Goal: Information Seeking & Learning: Learn about a topic

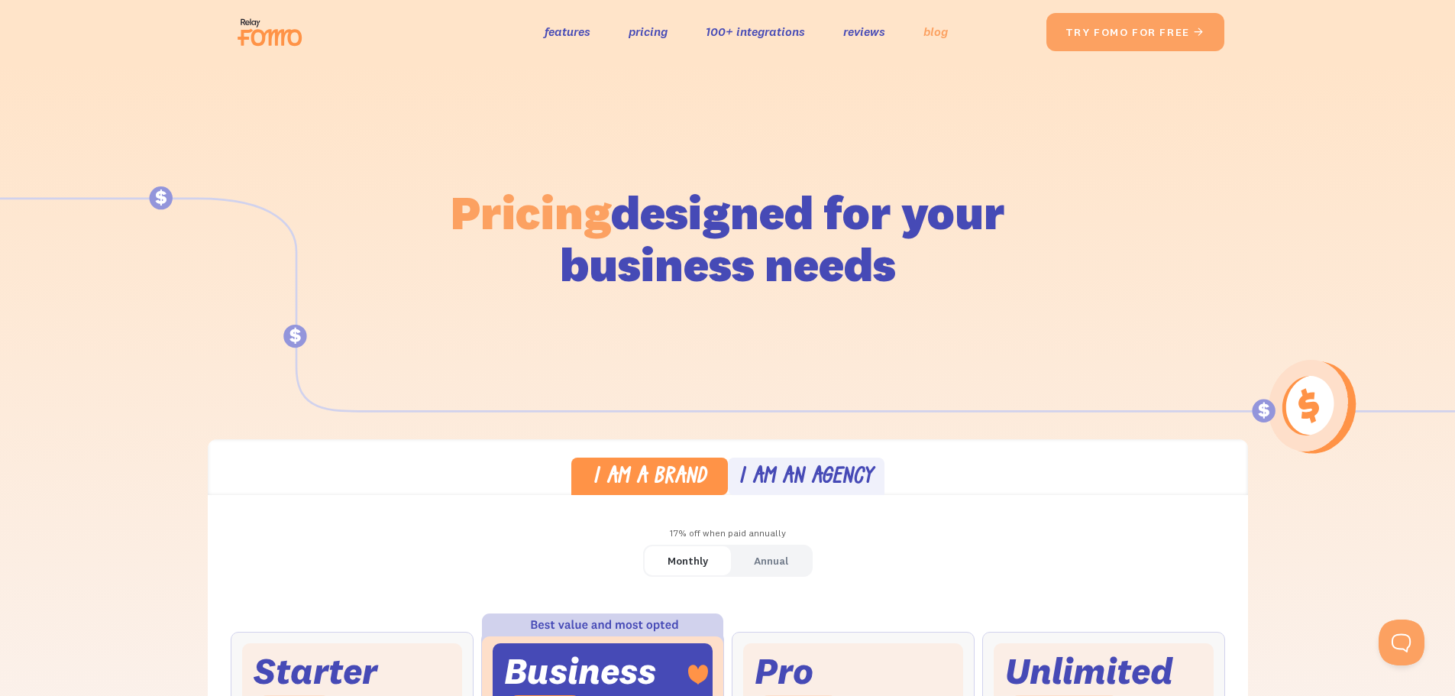
click at [932, 30] on link "blog" at bounding box center [935, 32] width 24 height 22
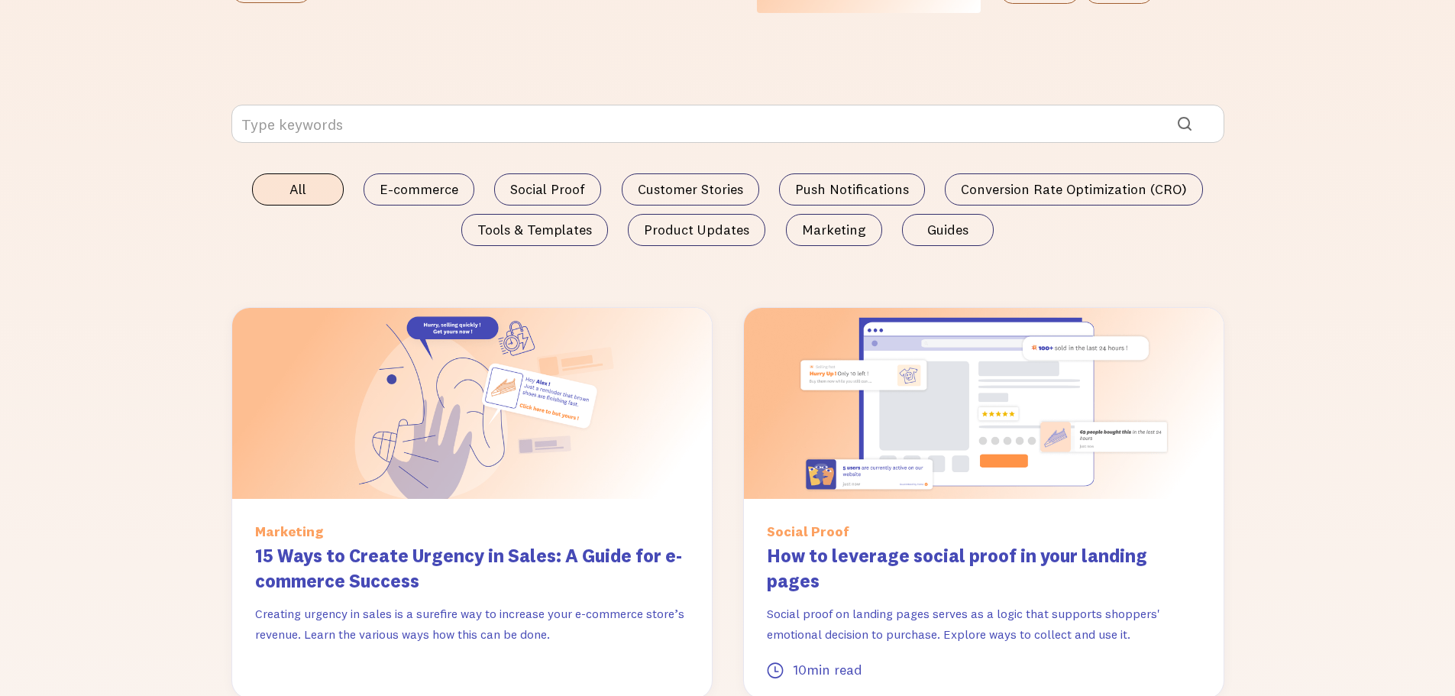
scroll to position [917, 0]
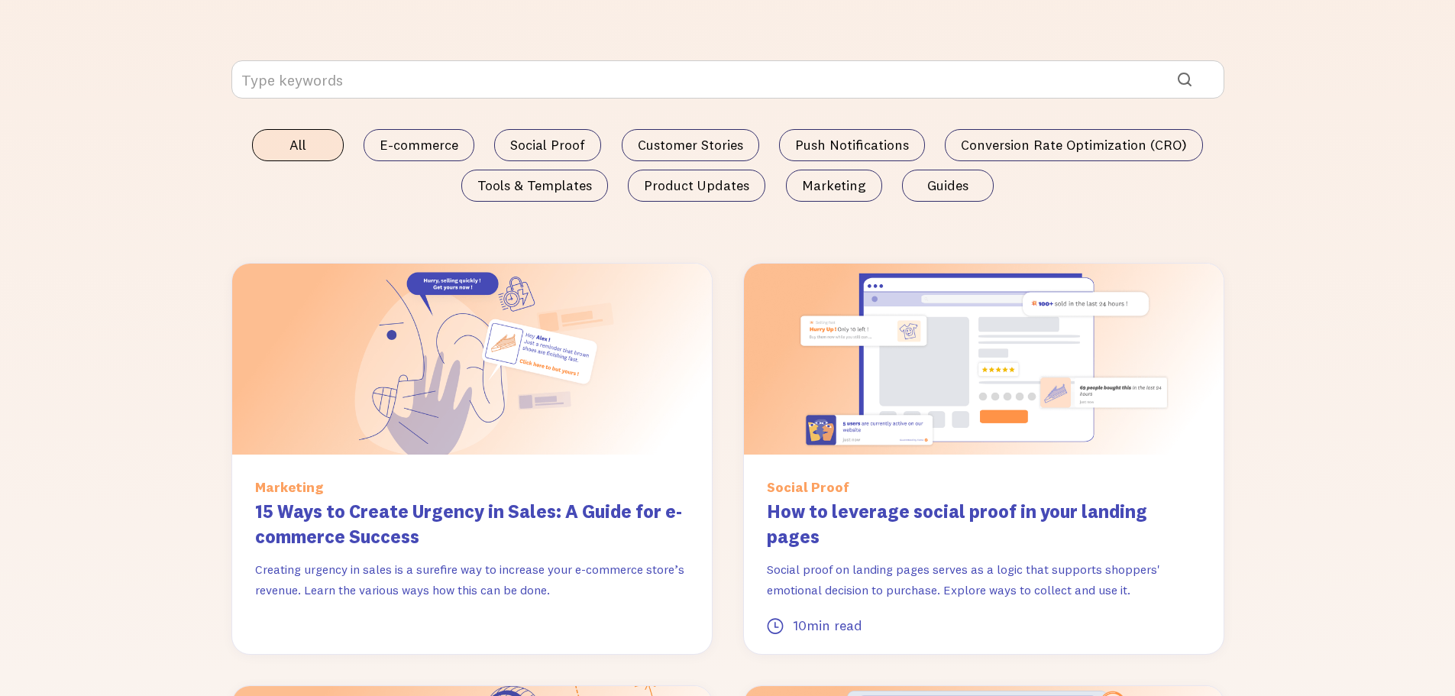
drag, startPoint x: 1465, startPoint y: 80, endPoint x: 1465, endPoint y: 271, distance: 190.9
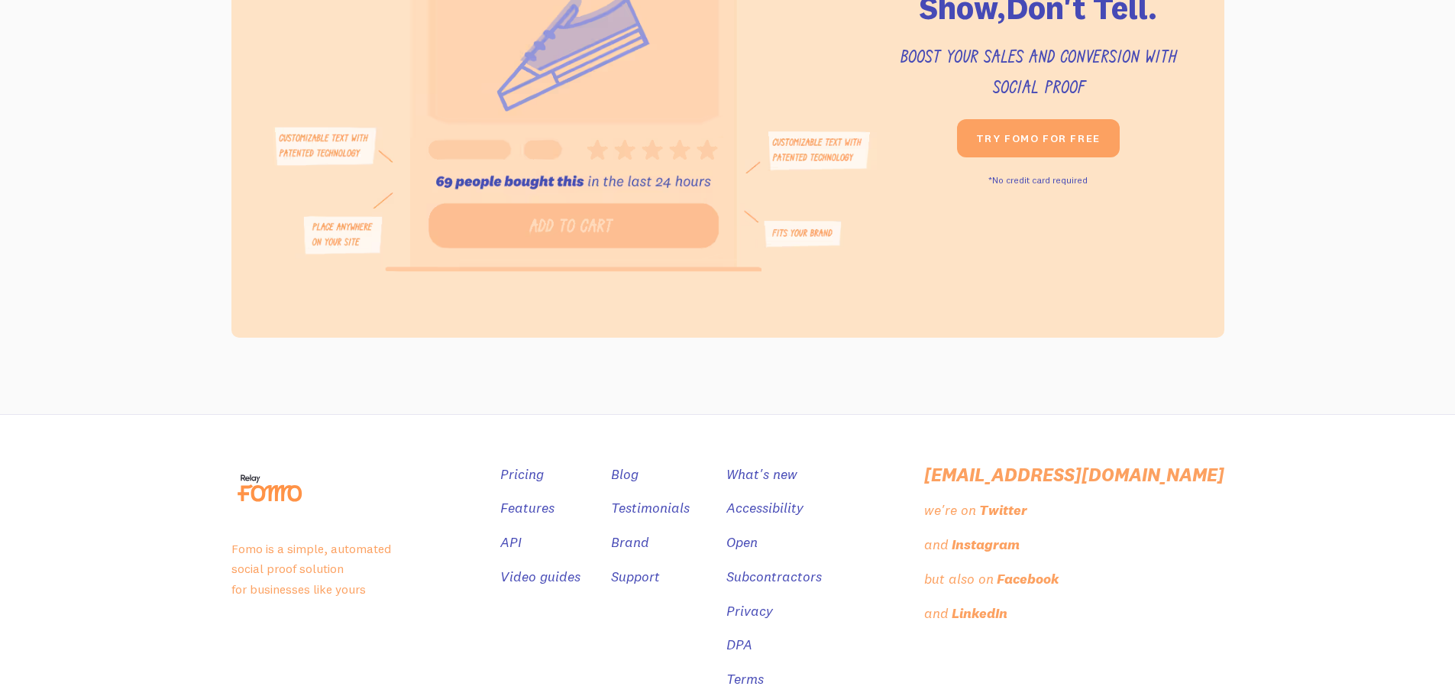
scroll to position [2780, 0]
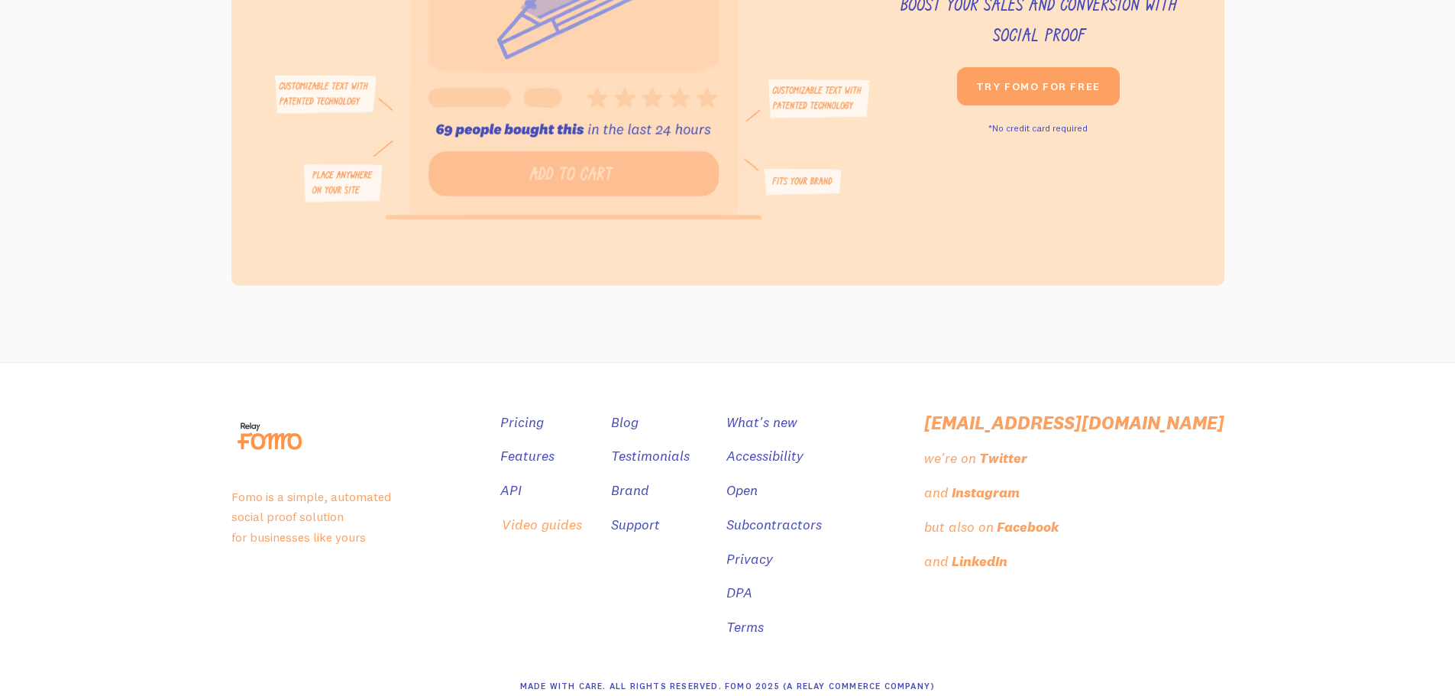
click at [582, 514] on link "Video guides" at bounding box center [542, 525] width 80 height 22
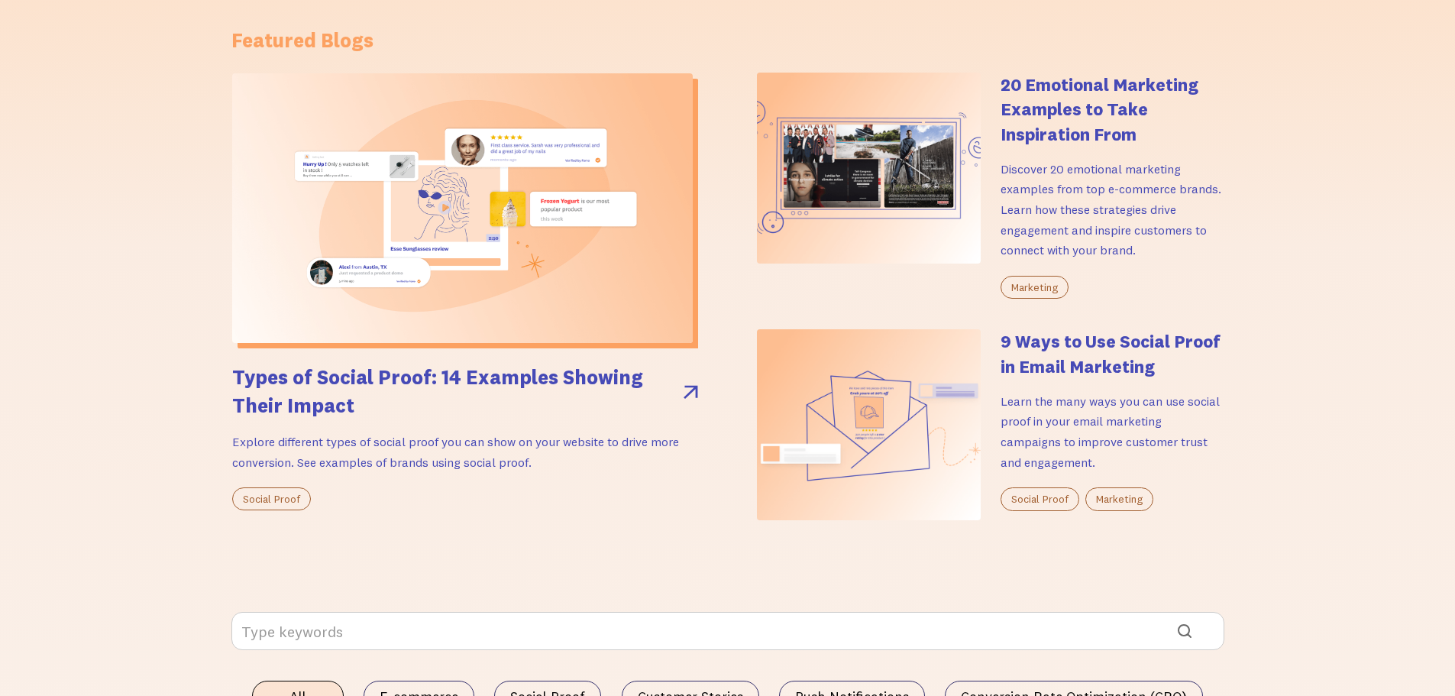
scroll to position [0, 0]
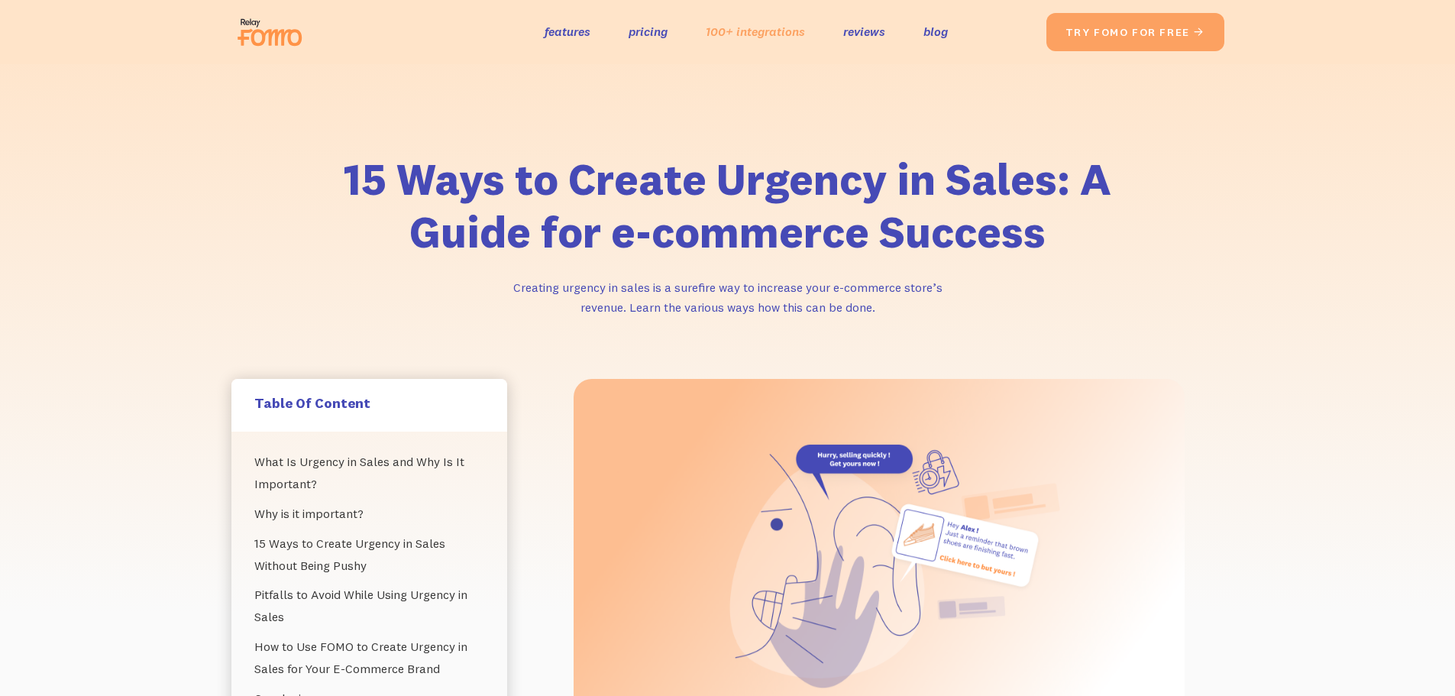
click at [797, 31] on link "100+ integrations" at bounding box center [755, 32] width 99 height 22
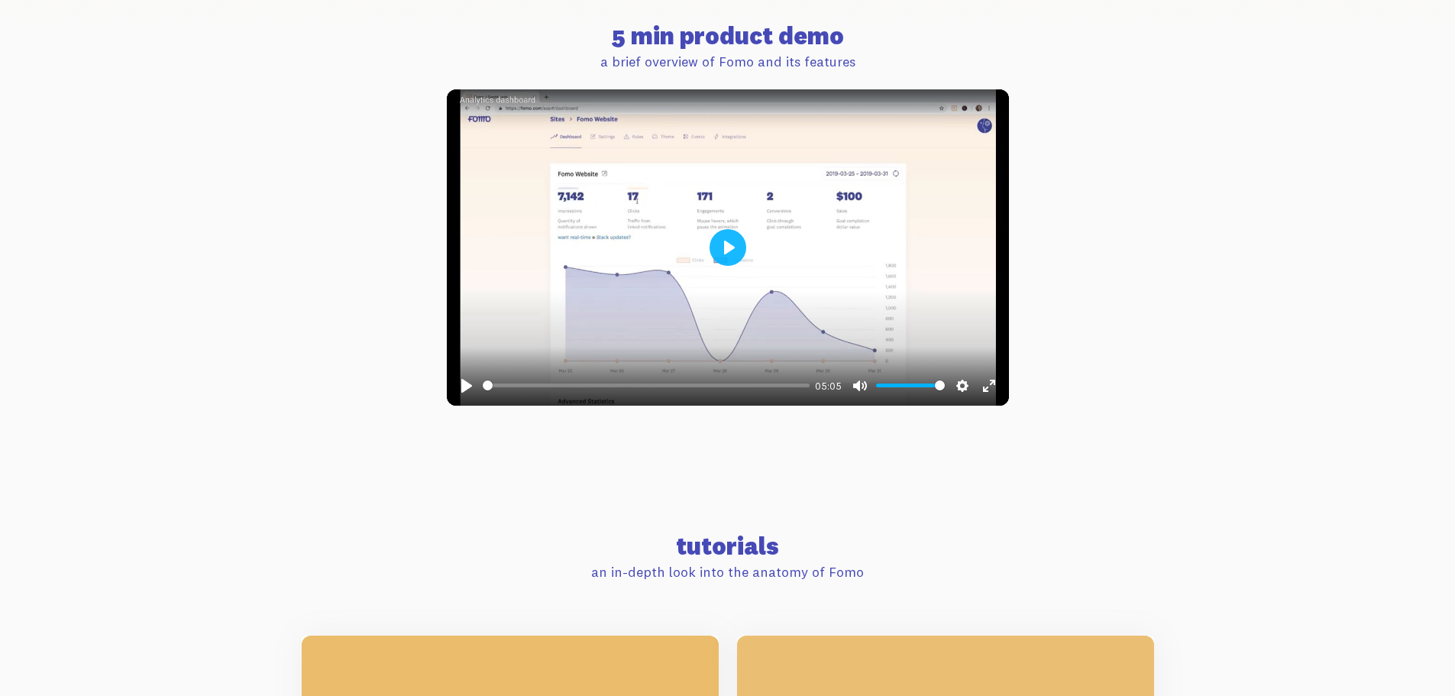
scroll to position [606, 0]
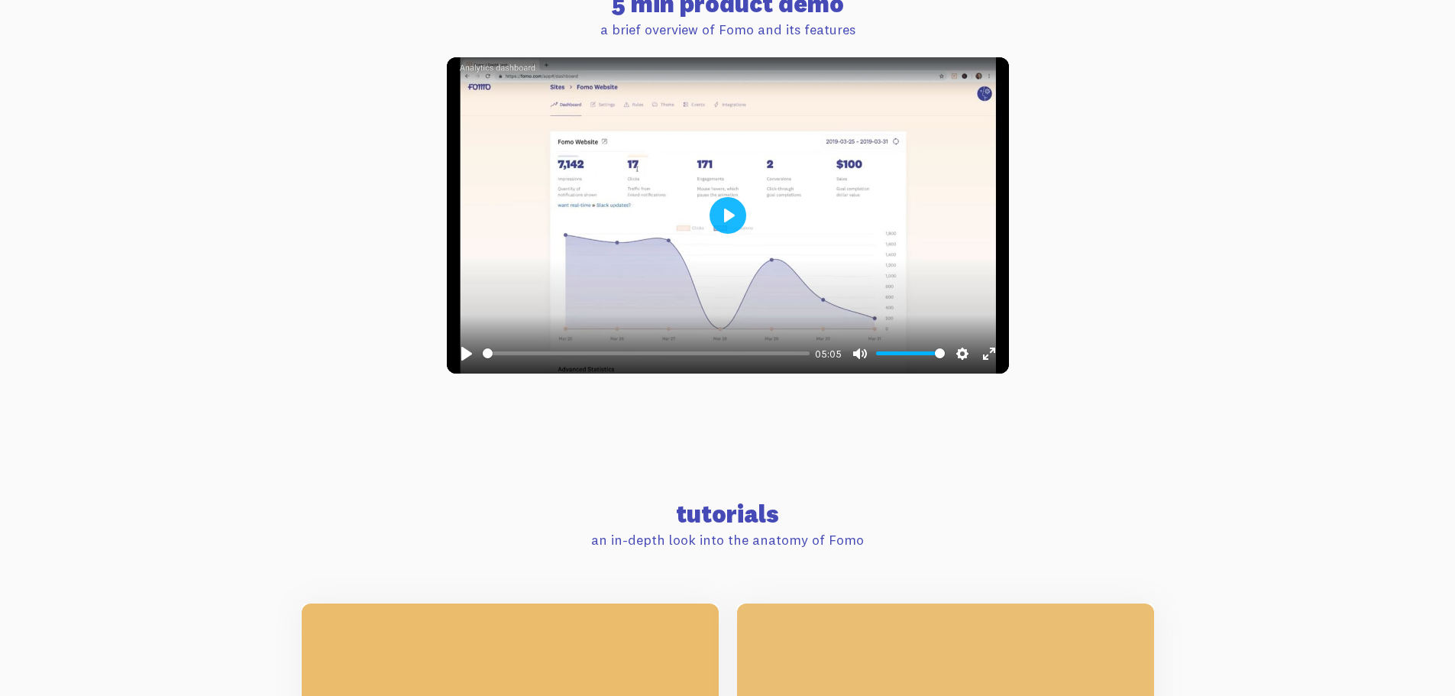
drag, startPoint x: 1465, startPoint y: 78, endPoint x: 1465, endPoint y: 179, distance: 100.8
click at [732, 209] on button "Play" at bounding box center [727, 215] width 37 height 37
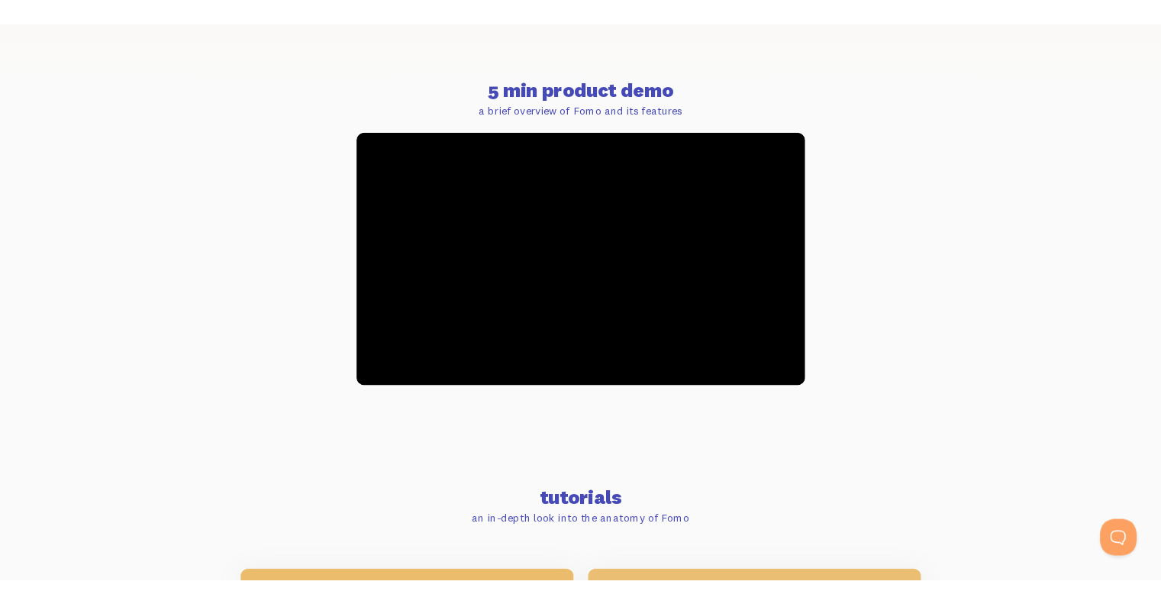
scroll to position [528, 0]
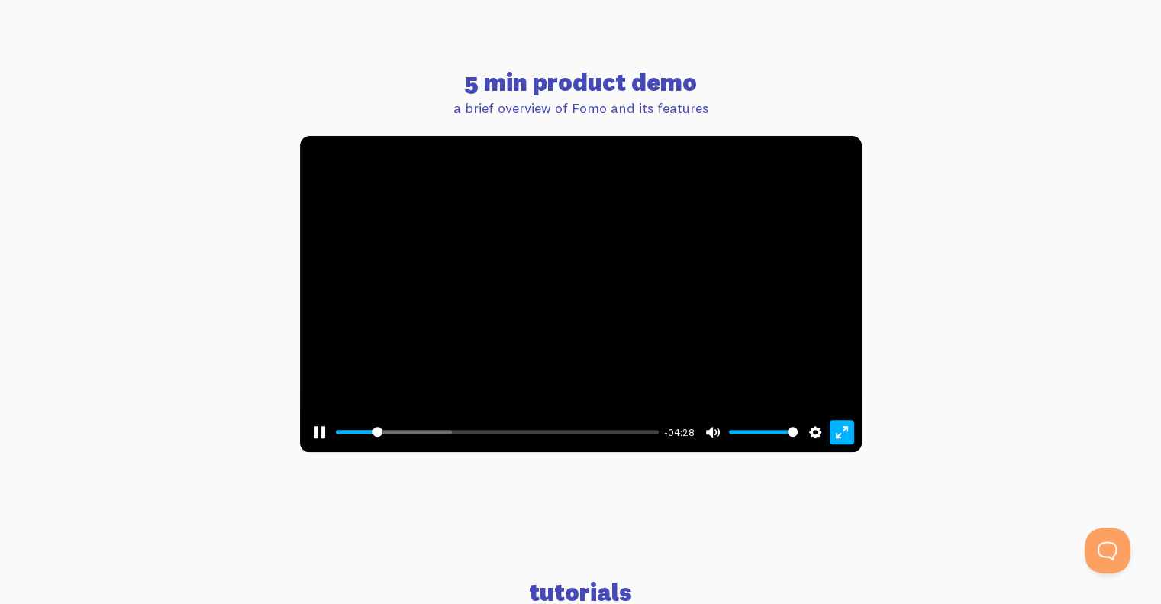
click at [845, 430] on button "Exit fullscreen Enter fullscreen" at bounding box center [842, 432] width 24 height 24
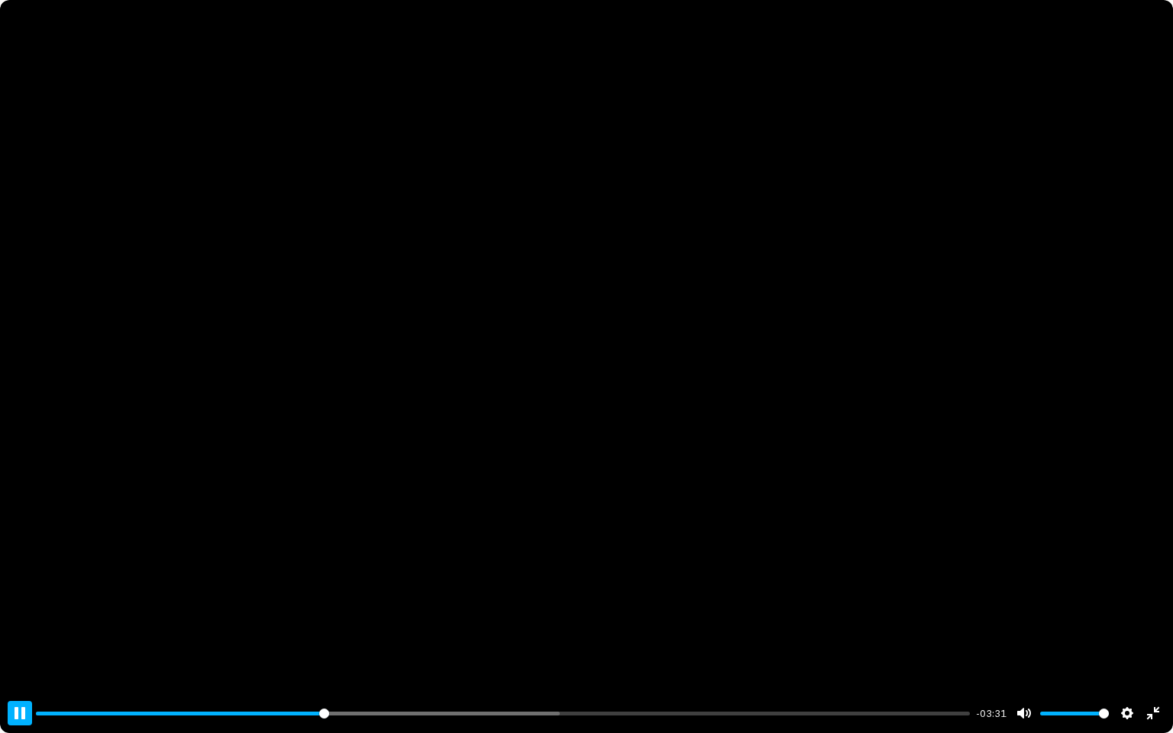
click at [13, 695] on button "Pause Play" at bounding box center [20, 713] width 24 height 24
click at [15, 695] on button "Pause Play" at bounding box center [20, 713] width 24 height 24
click at [301, 695] on input "Seek" at bounding box center [503, 713] width 934 height 15
click at [17, 695] on button "Pause Play" at bounding box center [20, 713] width 24 height 24
click at [18, 695] on button "Pause Play" at bounding box center [20, 713] width 24 height 24
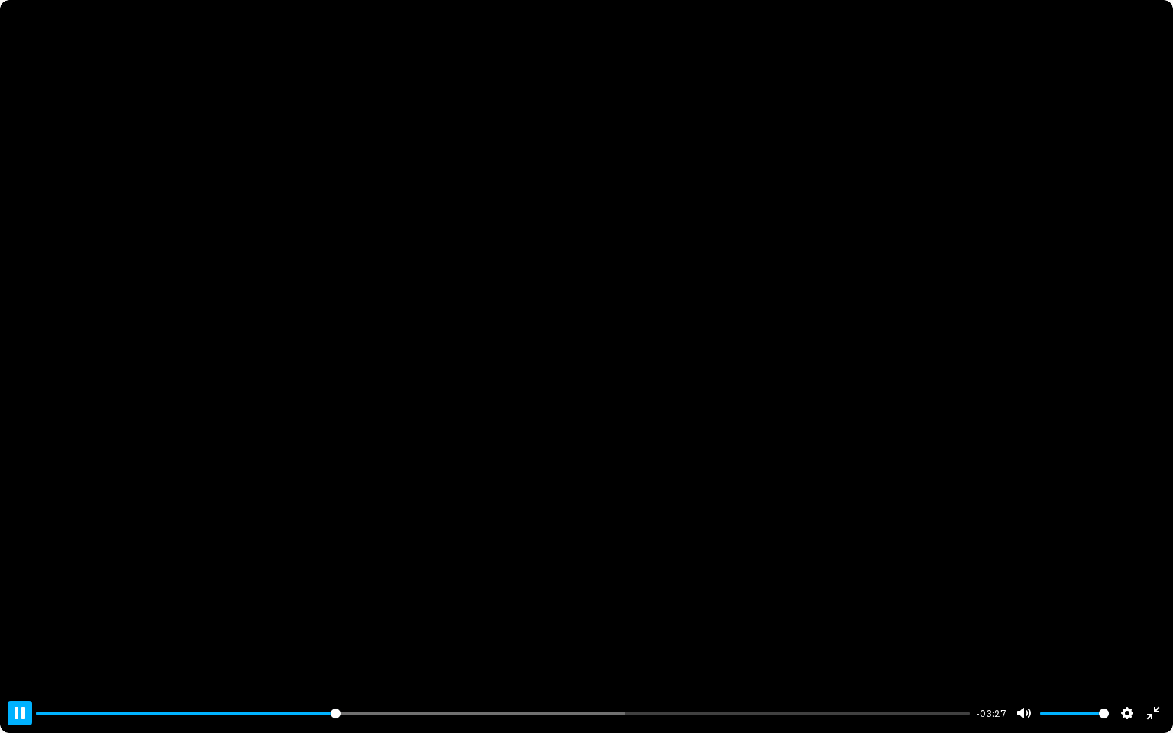
click at [18, 695] on button "Pause Play" at bounding box center [20, 713] width 24 height 24
click at [19, 695] on button "Pause Play" at bounding box center [20, 713] width 24 height 24
click at [385, 695] on input "Seek" at bounding box center [503, 713] width 934 height 15
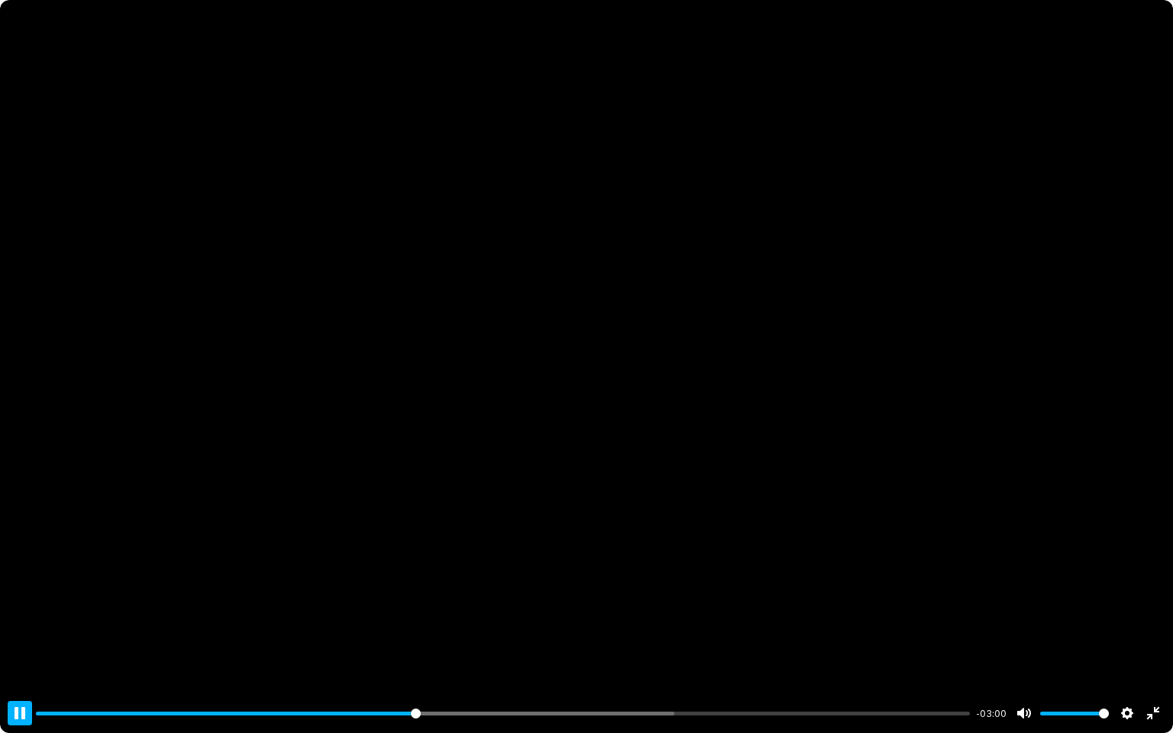
click at [17, 695] on button "Pause Play" at bounding box center [20, 713] width 24 height 24
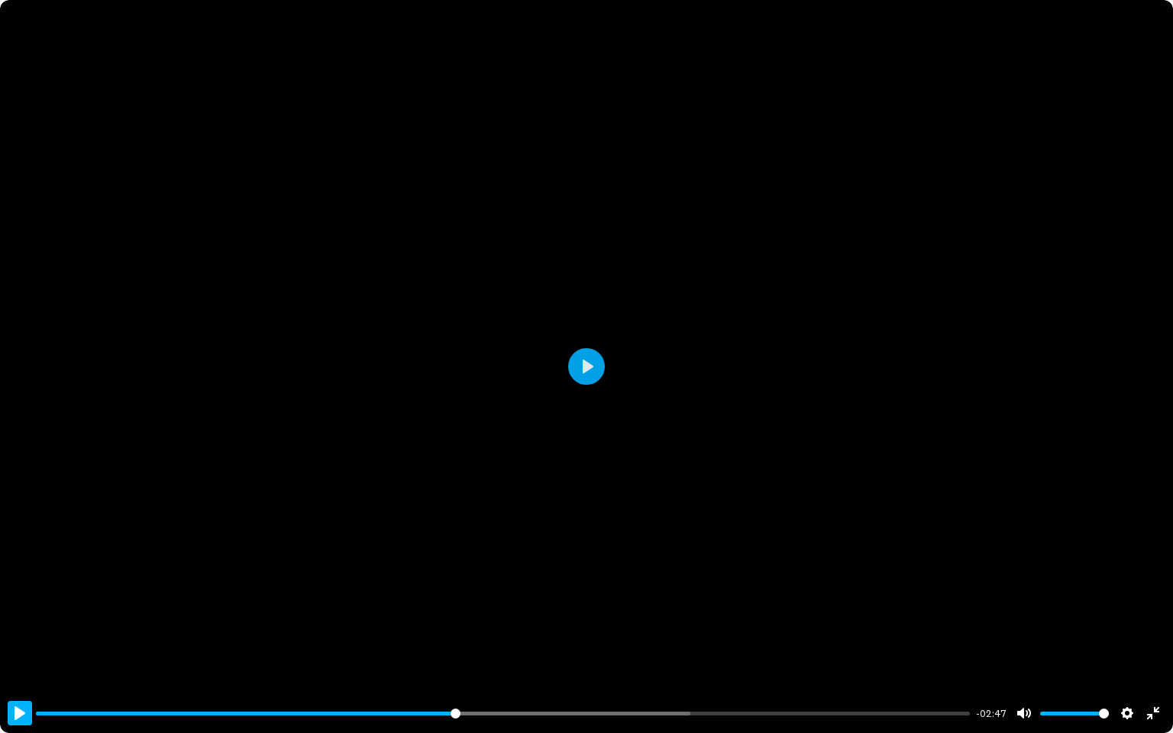
click at [21, 695] on button "Pause Play" at bounding box center [20, 713] width 24 height 24
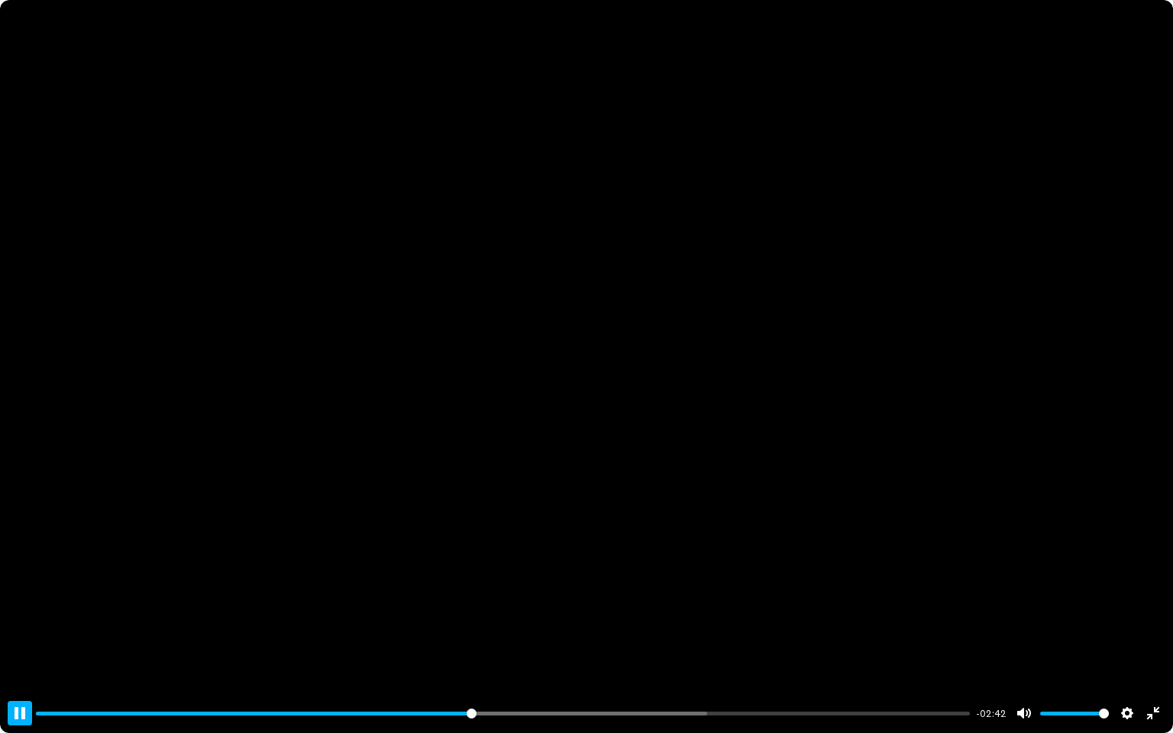
click at [21, 695] on button "Pause Play" at bounding box center [20, 713] width 24 height 24
click at [633, 695] on input "Seek" at bounding box center [503, 713] width 934 height 15
click at [18, 695] on button "Pause Play" at bounding box center [20, 713] width 24 height 24
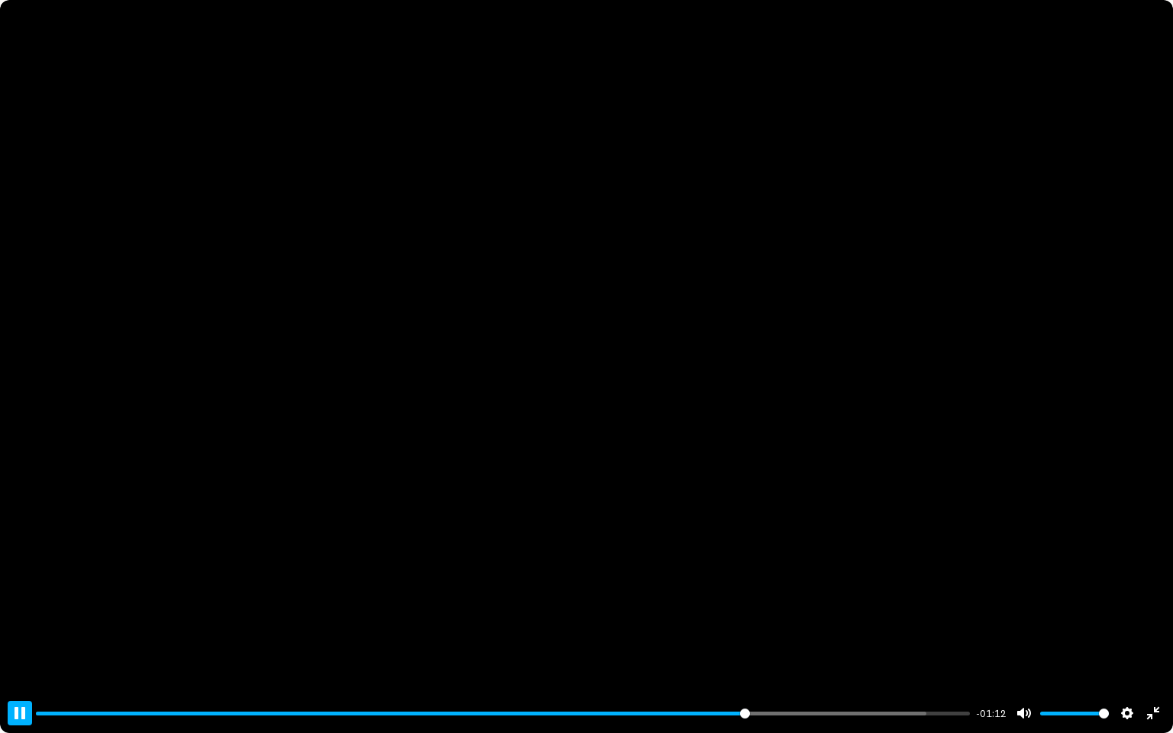
click at [20, 695] on button "Pause Play" at bounding box center [20, 713] width 24 height 24
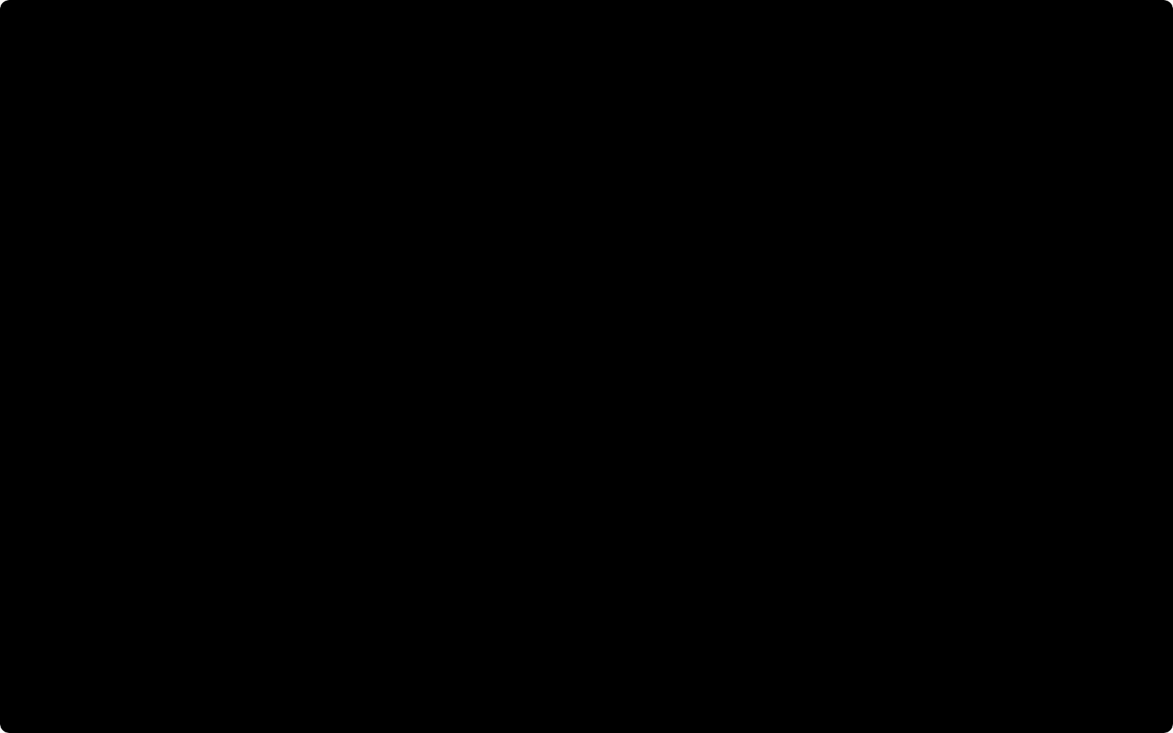
type input "90.6"
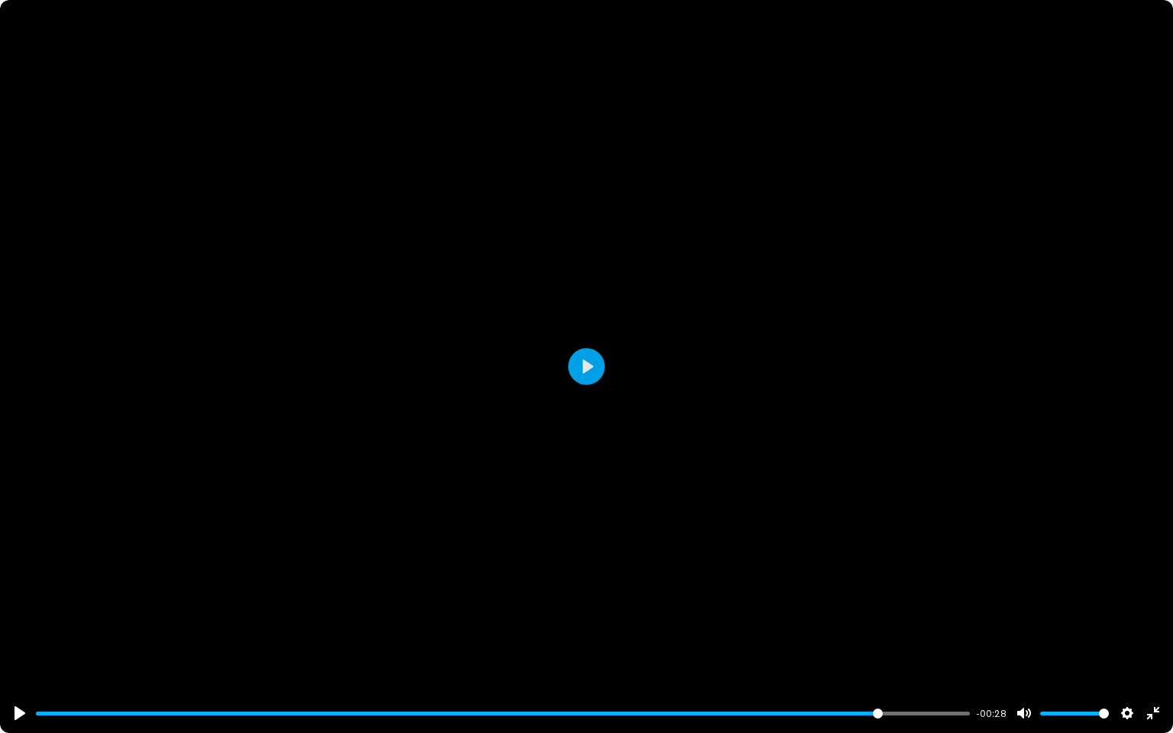
click at [8, 695] on button "Pause Play" at bounding box center [20, 713] width 24 height 24
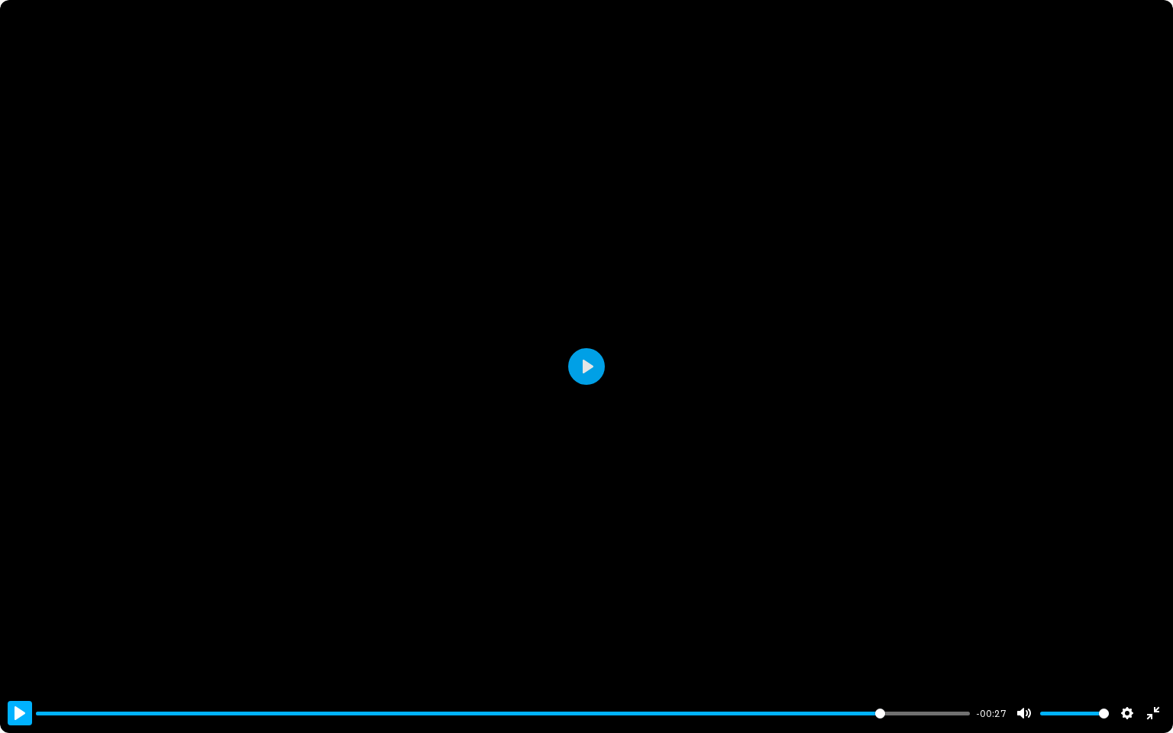
click at [19, 695] on button "Pause Play" at bounding box center [20, 713] width 24 height 24
drag, startPoint x: 18, startPoint y: 711, endPoint x: 76, endPoint y: 712, distance: 57.3
click at [18, 695] on button "Pause Play" at bounding box center [20, 713] width 24 height 24
type input "99.75"
click at [1151, 695] on button "Exit fullscreen Enter fullscreen" at bounding box center [1153, 713] width 24 height 24
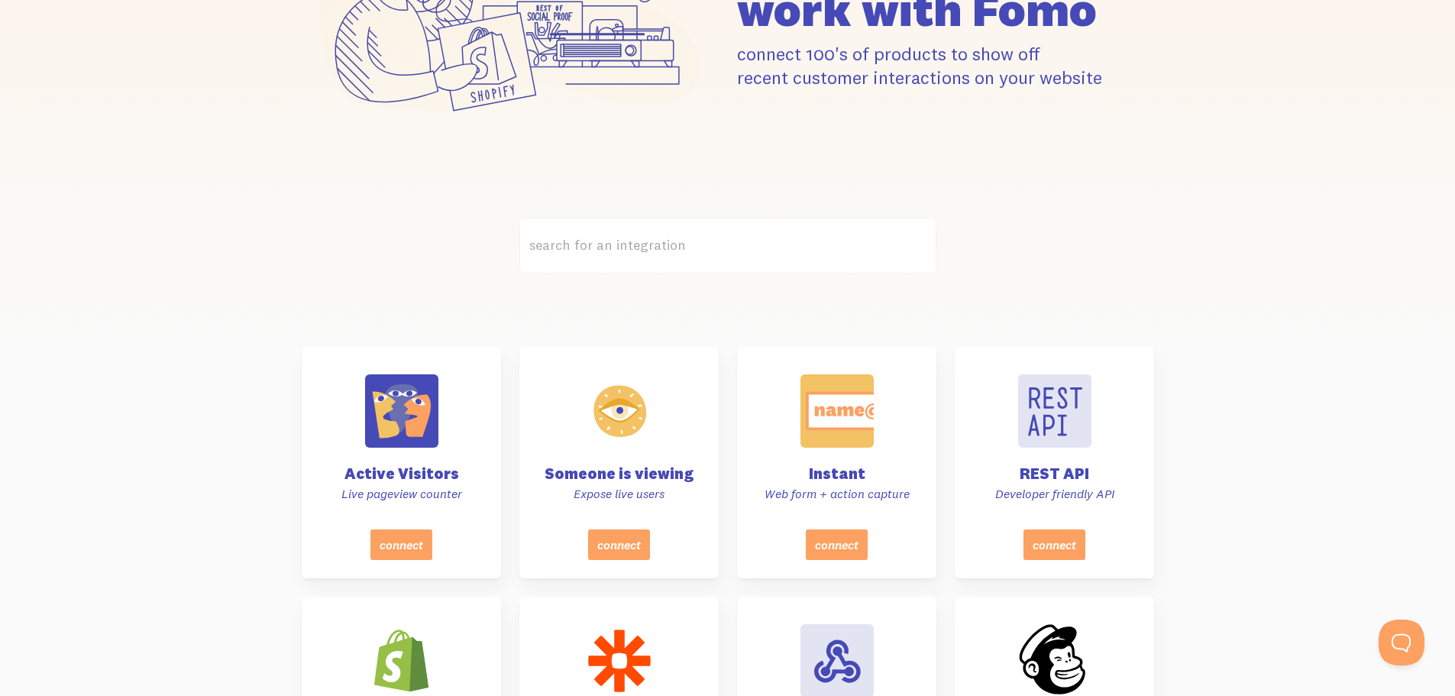
scroll to position [124, 0]
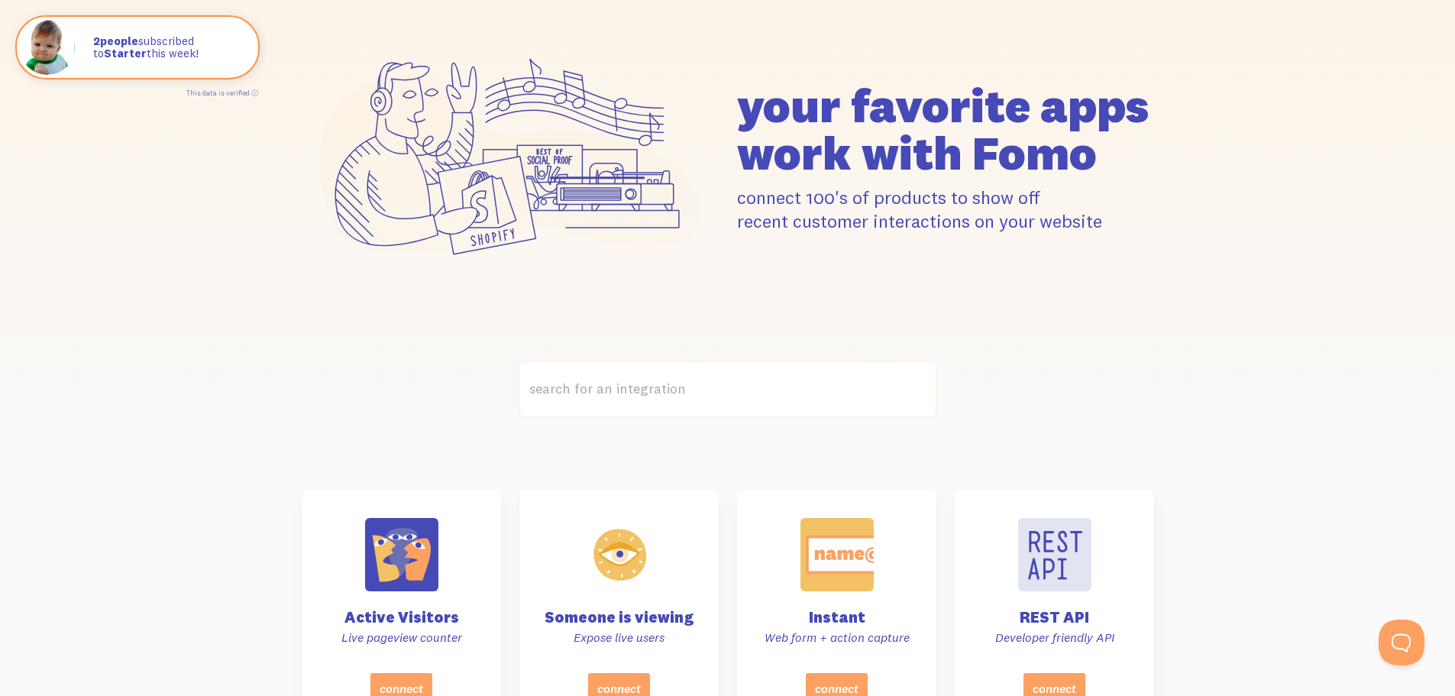
click at [708, 399] on label "search for an integration" at bounding box center [727, 389] width 417 height 56
click at [708, 399] on input "search for an integration" at bounding box center [727, 389] width 417 height 56
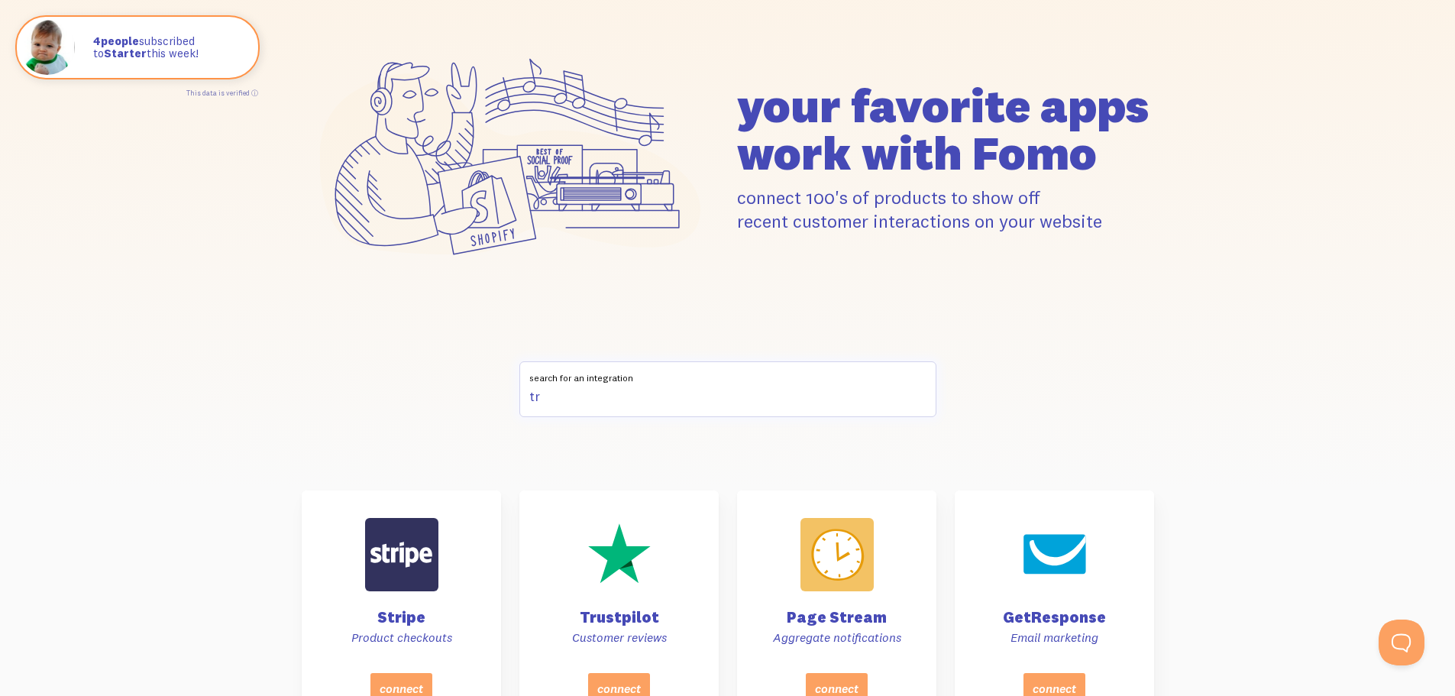
type input "t"
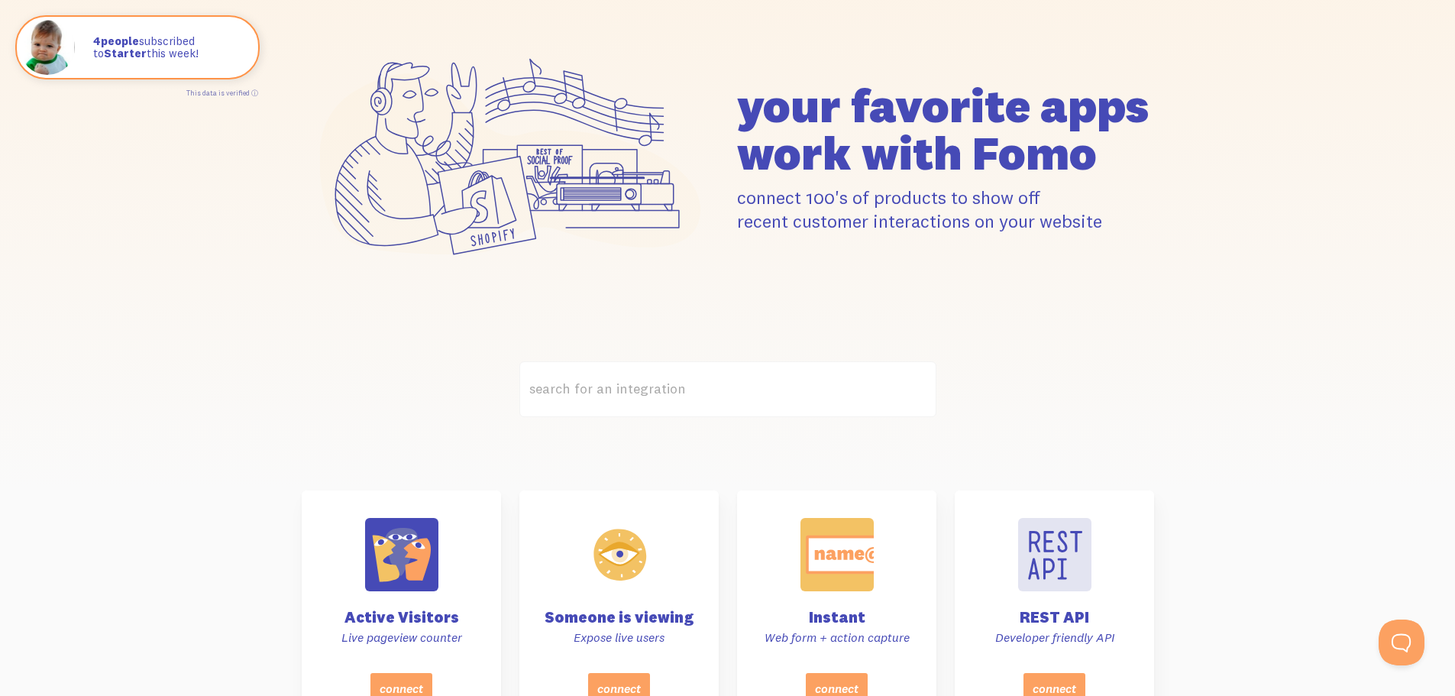
click at [308, 396] on div "search for an integration" at bounding box center [727, 398] width 870 height 74
click at [624, 400] on label "search for an integration" at bounding box center [727, 389] width 417 height 56
click at [624, 400] on input "search for an integration" at bounding box center [727, 389] width 417 height 56
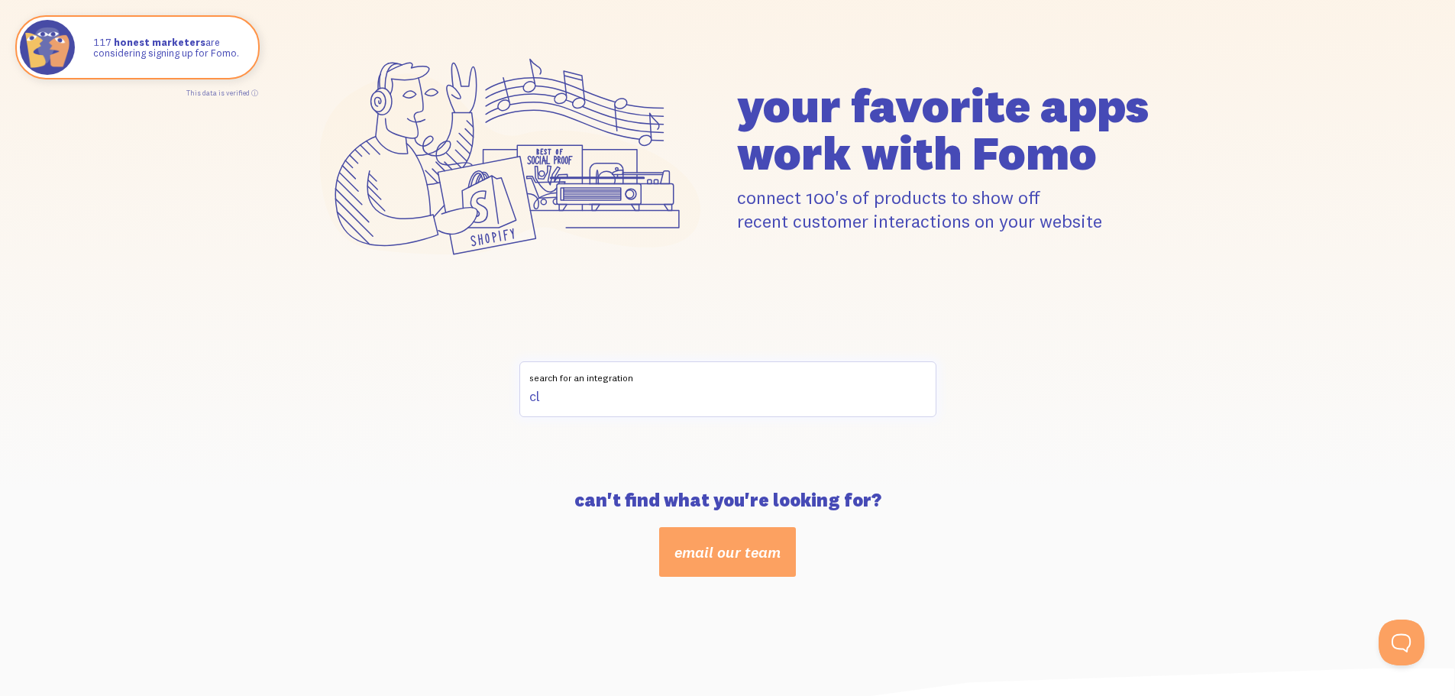
type input "c"
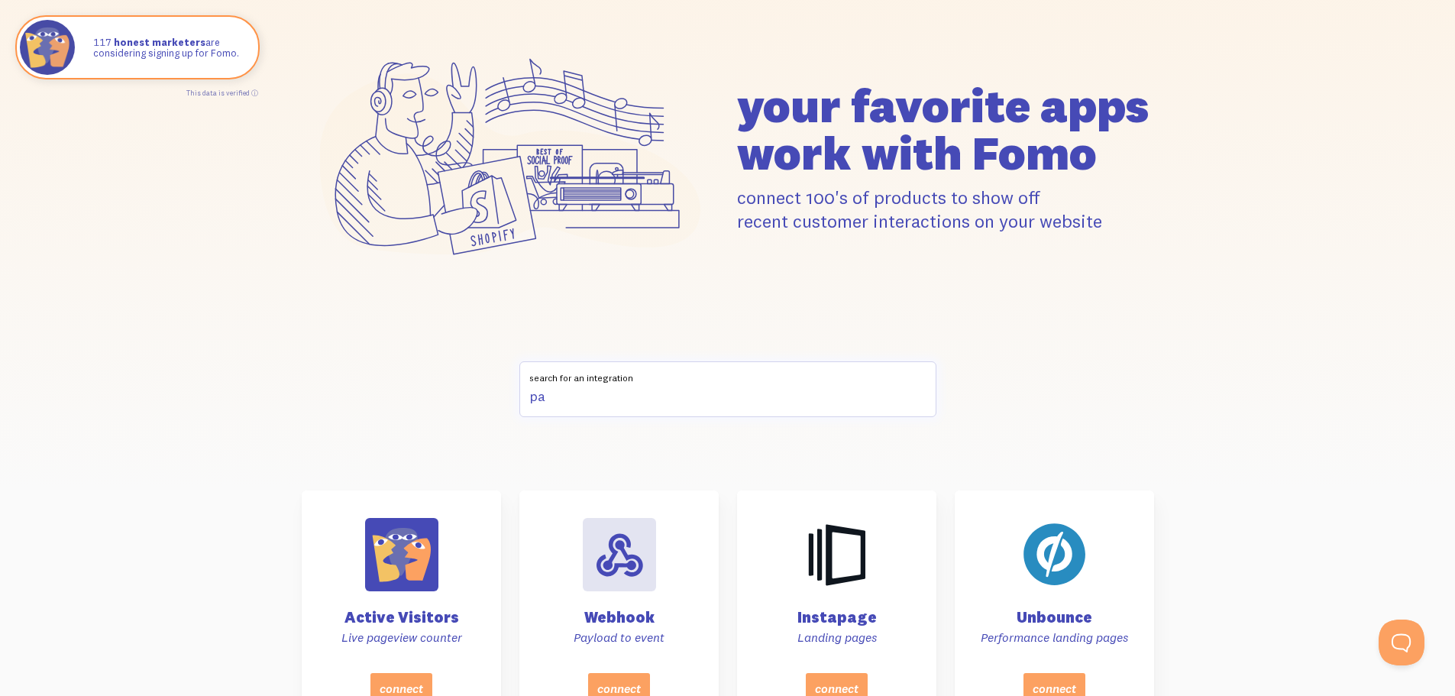
type input "p"
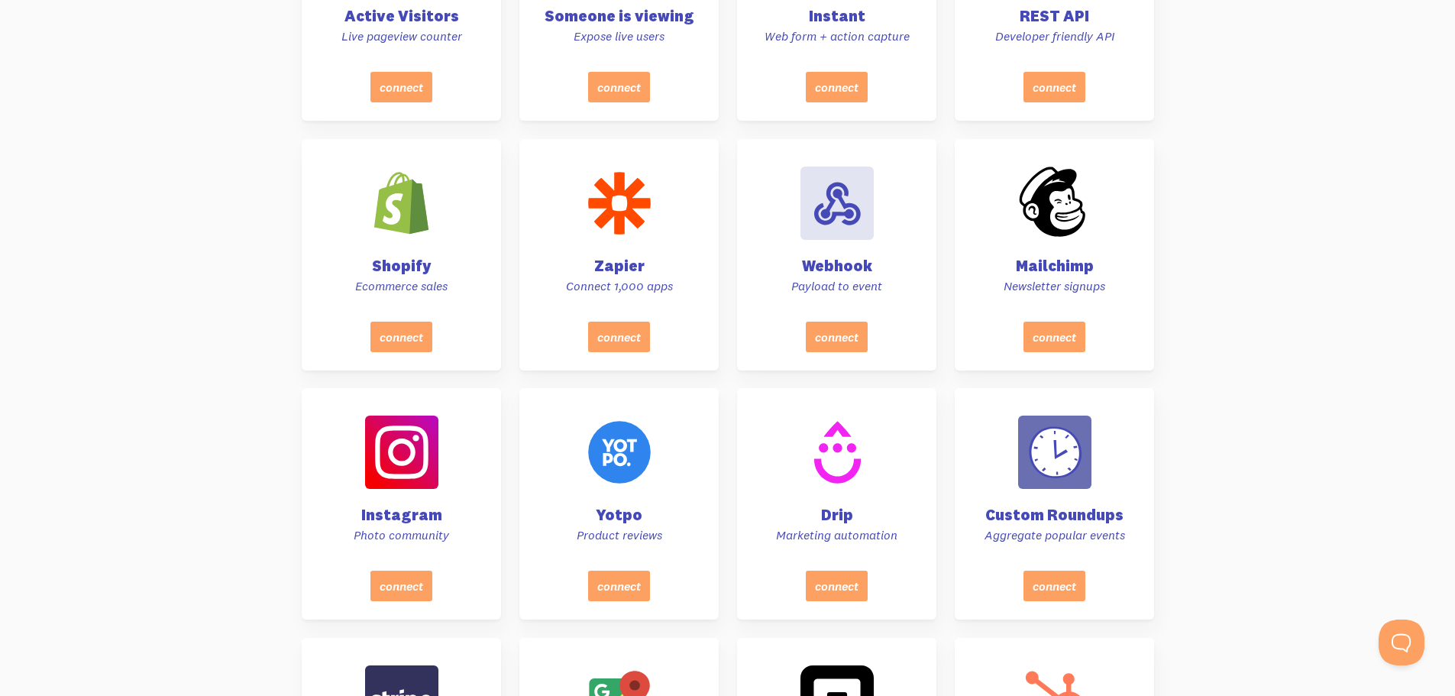
scroll to position [419, 0]
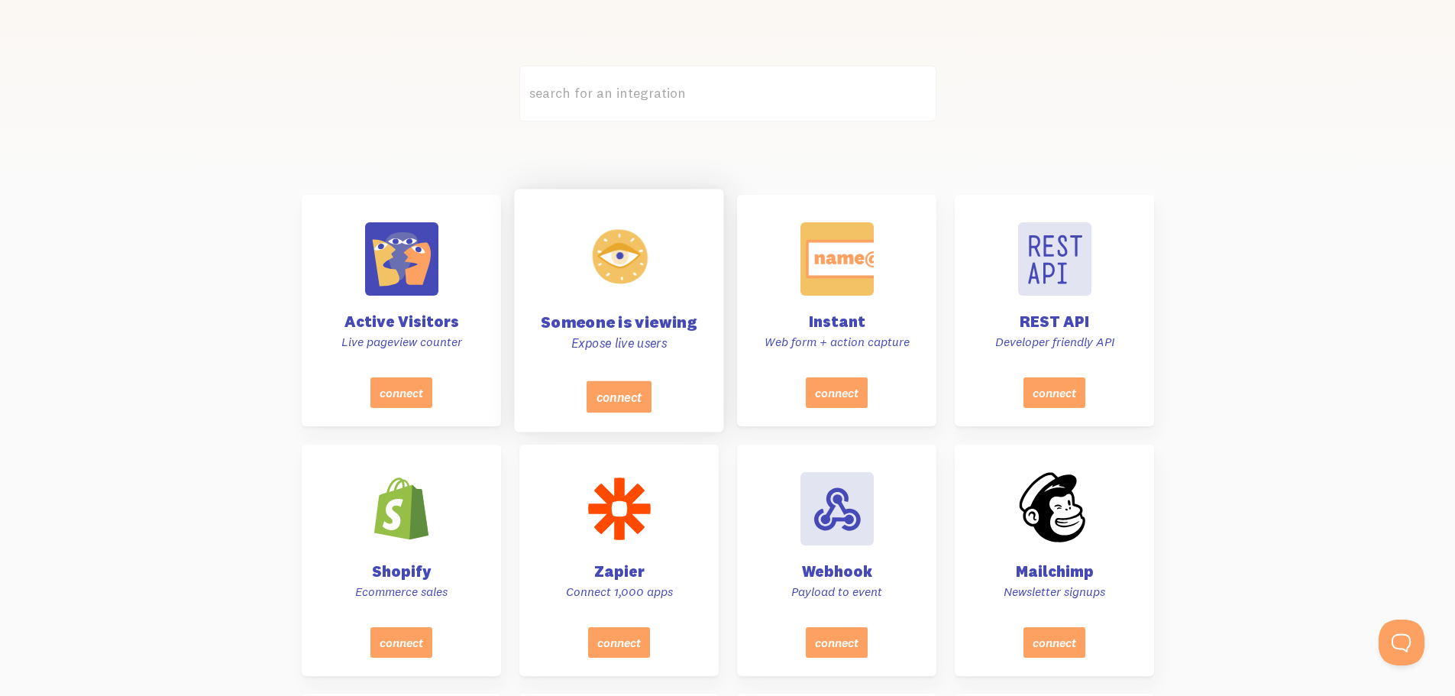
click at [606, 309] on div "Someone is viewing Expose live users" at bounding box center [618, 290] width 171 height 182
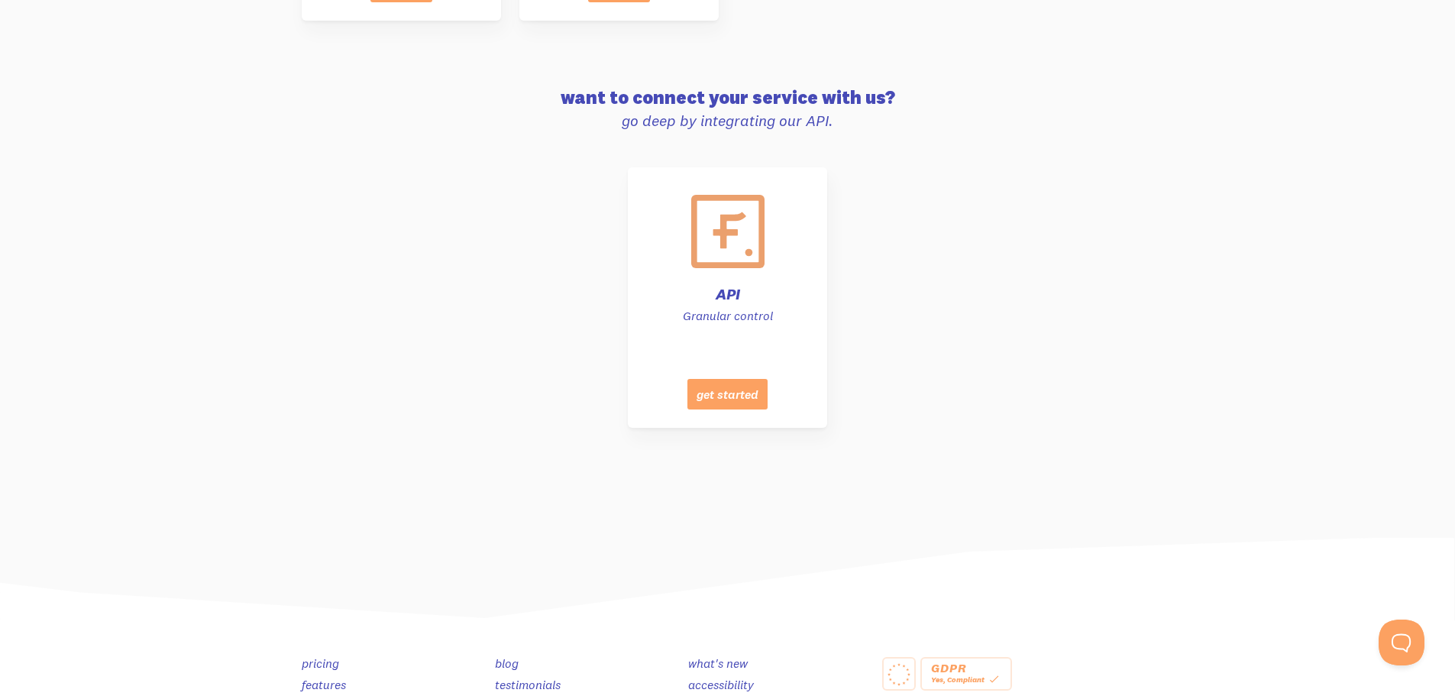
scroll to position [7644, 0]
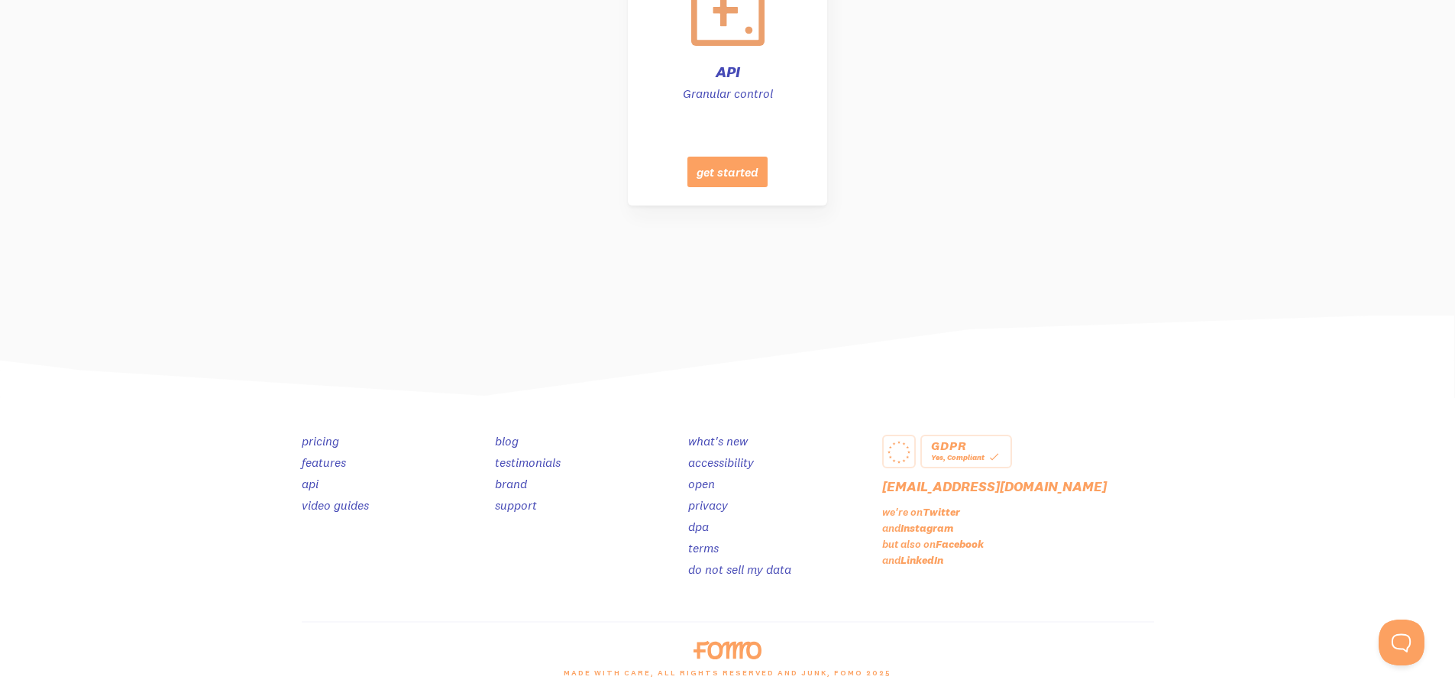
click at [529, 506] on link "support" at bounding box center [516, 504] width 42 height 15
